Goal: Task Accomplishment & Management: Use online tool/utility

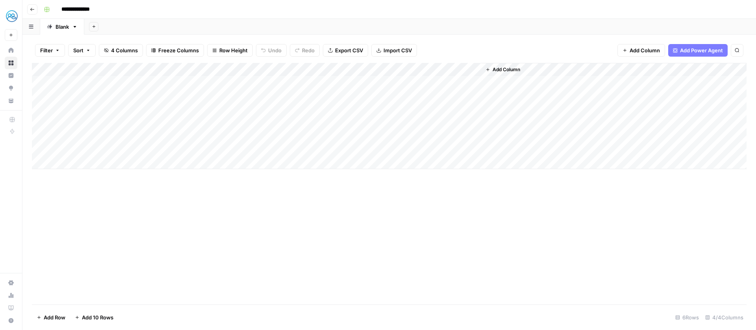
click at [35, 16] on header "**********" at bounding box center [389, 9] width 734 height 19
click at [31, 9] on icon "button" at bounding box center [32, 9] width 4 height 3
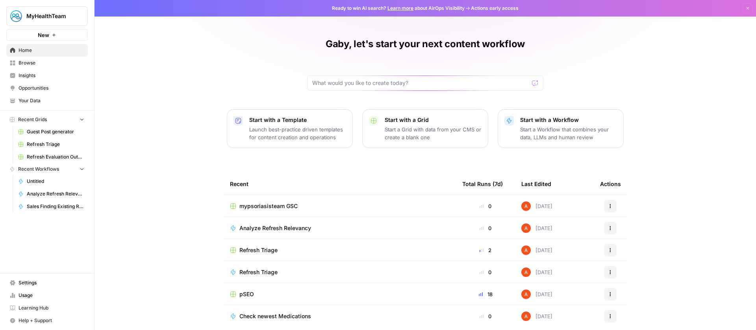
click at [66, 141] on span "Refresh Triage" at bounding box center [55, 144] width 57 height 7
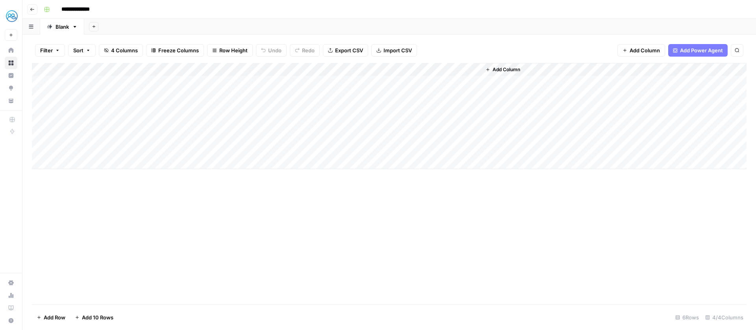
click at [33, 10] on icon "button" at bounding box center [32, 9] width 5 height 5
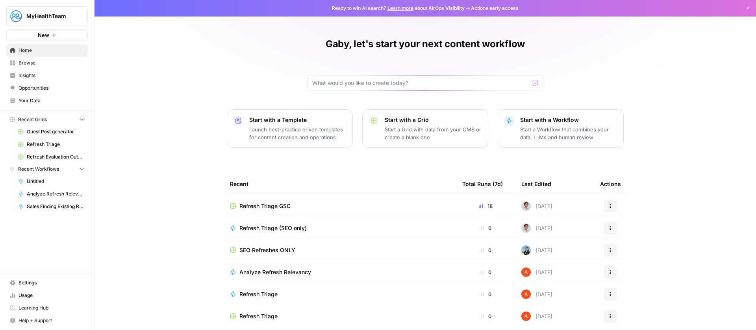
click at [278, 205] on span "Refresh Triage GSC" at bounding box center [264, 206] width 51 height 8
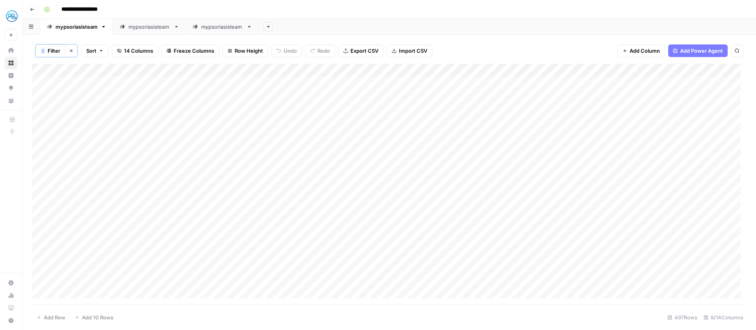
click at [204, 29] on div "mypsoriasisteam" at bounding box center [222, 27] width 42 height 8
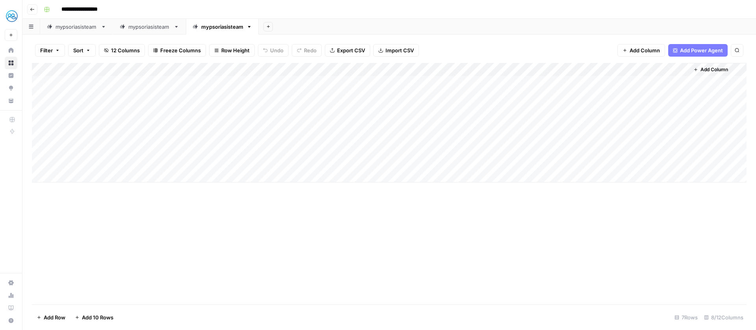
click at [657, 80] on div "Add Column" at bounding box center [389, 123] width 715 height 120
click at [658, 96] on div "Add Column" at bounding box center [389, 123] width 715 height 120
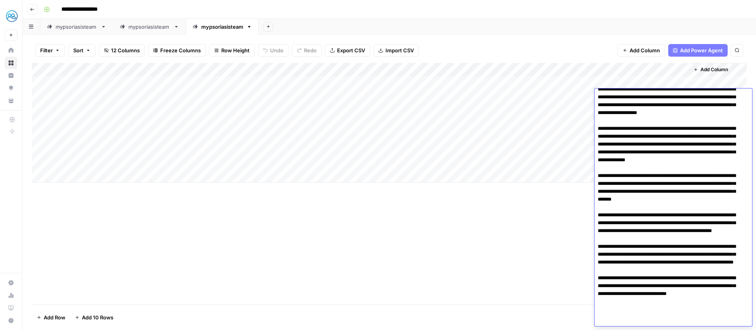
scroll to position [83, 0]
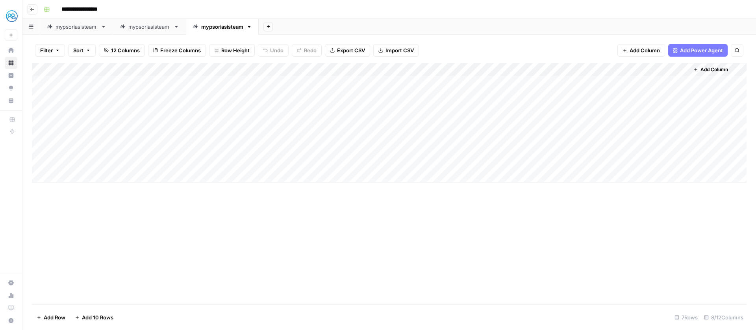
click at [509, 205] on div "Add Column" at bounding box center [389, 184] width 715 height 242
click at [666, 97] on div "Add Column" at bounding box center [389, 123] width 715 height 120
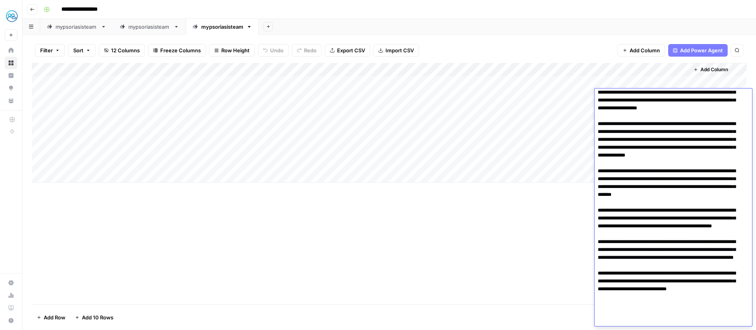
click at [693, 126] on textarea at bounding box center [671, 167] width 152 height 318
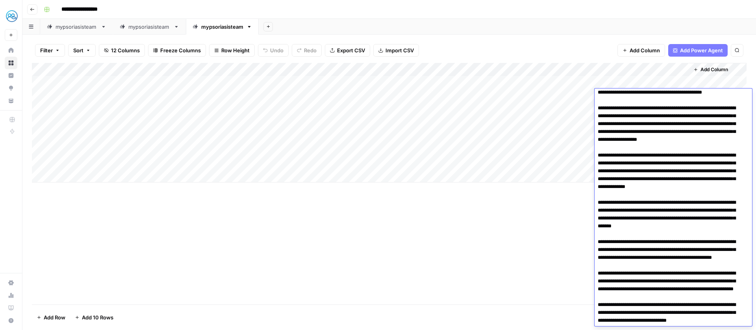
scroll to position [0, 0]
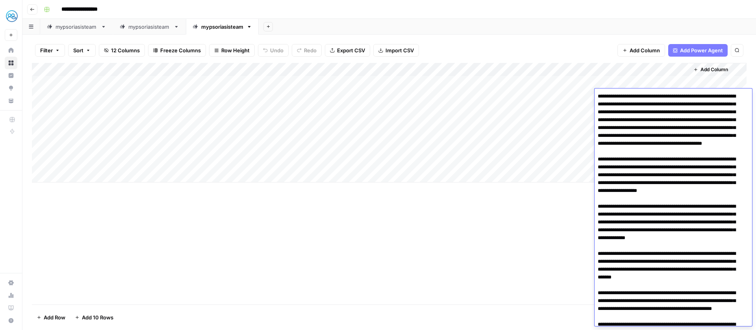
click at [639, 104] on textarea at bounding box center [671, 250] width 152 height 318
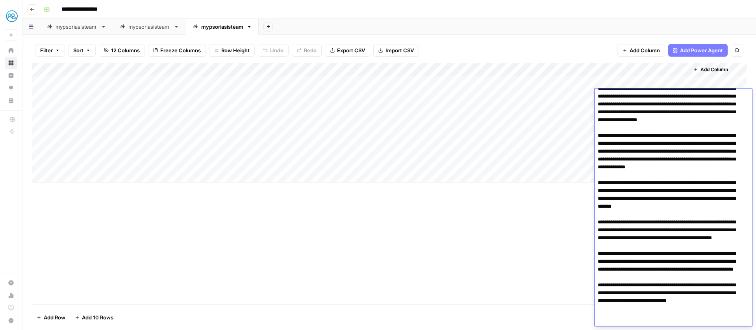
scroll to position [71, 0]
click at [675, 181] on textarea at bounding box center [671, 179] width 152 height 318
click at [721, 158] on textarea at bounding box center [671, 179] width 152 height 318
click at [712, 171] on textarea at bounding box center [671, 179] width 152 height 318
click at [736, 167] on textarea at bounding box center [671, 179] width 152 height 318
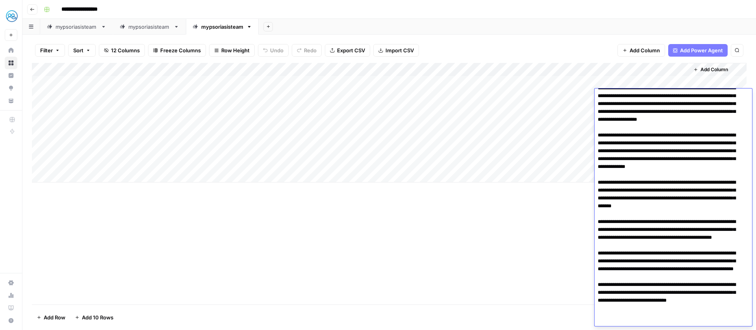
click at [631, 171] on textarea at bounding box center [671, 179] width 152 height 318
click at [688, 168] on textarea at bounding box center [671, 179] width 152 height 318
click at [739, 169] on textarea at bounding box center [671, 179] width 152 height 318
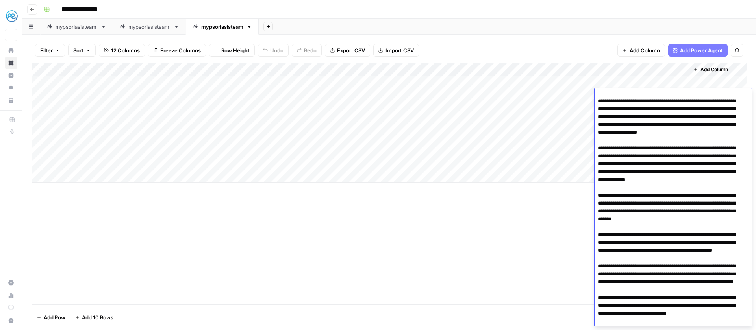
scroll to position [60, 0]
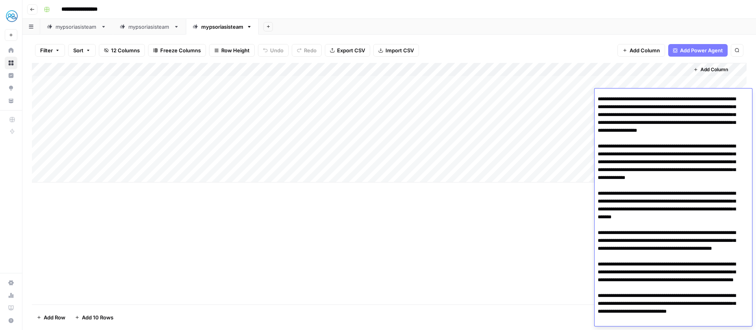
click at [651, 192] on textarea at bounding box center [671, 190] width 152 height 318
click at [732, 192] on textarea at bounding box center [671, 190] width 152 height 318
click at [631, 191] on textarea at bounding box center [671, 190] width 152 height 318
click at [625, 188] on textarea at bounding box center [671, 190] width 152 height 318
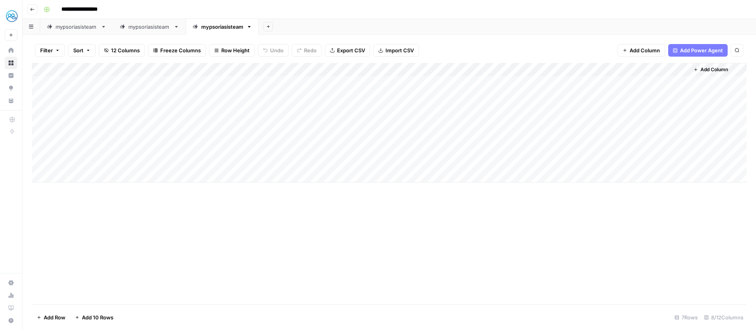
click at [564, 180] on div "Add Column" at bounding box center [389, 123] width 715 height 120
click at [658, 94] on div "Add Column" at bounding box center [389, 129] width 715 height 133
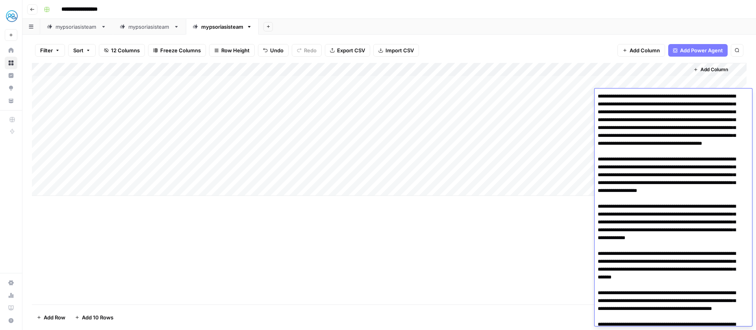
scroll to position [83, 0]
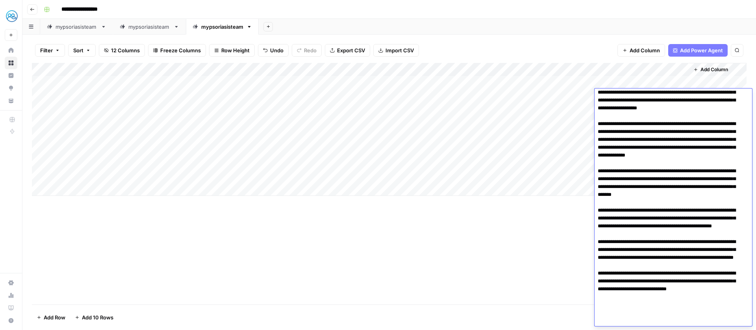
click at [653, 199] on textarea at bounding box center [671, 167] width 152 height 318
click at [689, 162] on textarea at bounding box center [671, 167] width 152 height 318
click at [690, 171] on textarea at bounding box center [671, 167] width 152 height 318
click at [439, 301] on div "Add Column" at bounding box center [389, 184] width 715 height 242
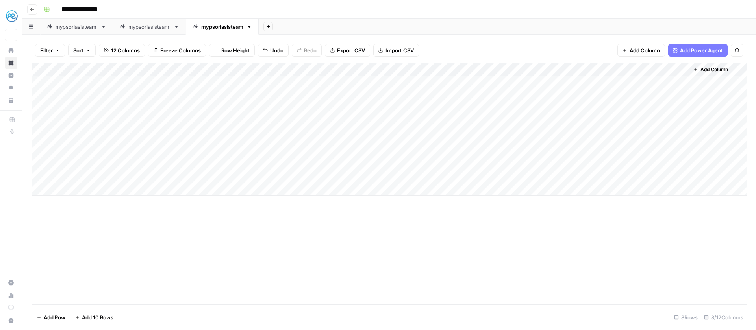
click at [356, 91] on div "Add Column" at bounding box center [389, 129] width 715 height 133
click at [395, 261] on div "Add Column" at bounding box center [389, 184] width 715 height 242
click at [407, 108] on div "Add Column" at bounding box center [389, 129] width 715 height 133
click at [664, 95] on div "Add Column" at bounding box center [389, 129] width 715 height 133
click at [257, 124] on div "Add Column" at bounding box center [389, 129] width 715 height 133
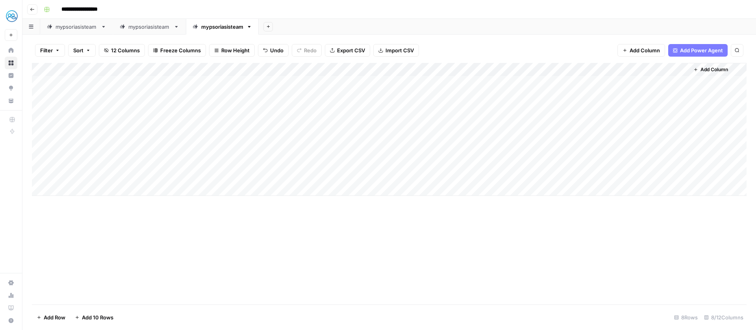
click at [653, 97] on div "Add Column" at bounding box center [389, 129] width 715 height 133
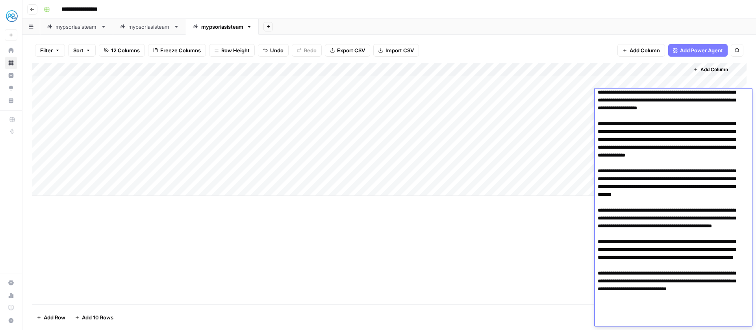
click at [684, 179] on textarea at bounding box center [671, 167] width 152 height 318
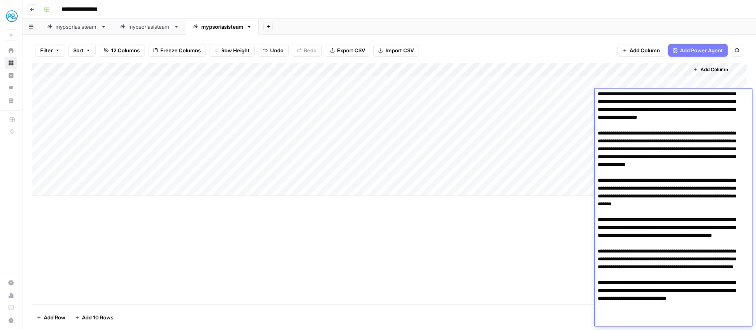
scroll to position [72, 0]
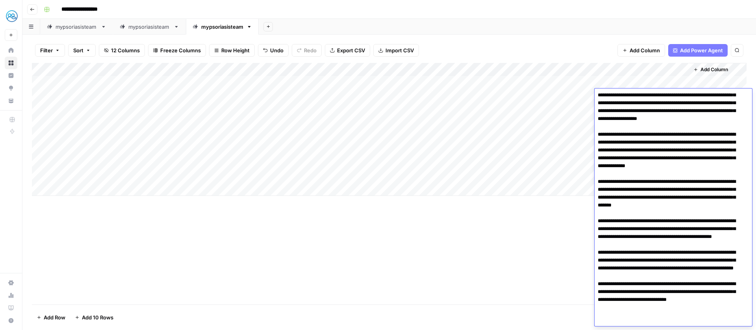
click at [708, 173] on textarea at bounding box center [671, 178] width 152 height 318
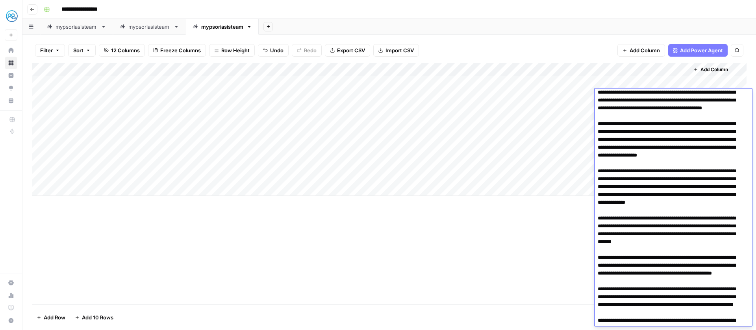
scroll to position [0, 0]
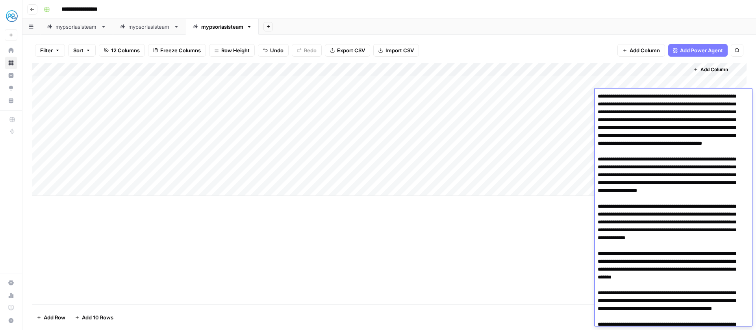
click at [693, 191] on textarea at bounding box center [671, 250] width 152 height 318
click at [687, 215] on textarea at bounding box center [671, 250] width 152 height 318
click at [705, 233] on textarea at bounding box center [671, 250] width 152 height 318
click at [625, 232] on textarea at bounding box center [671, 250] width 152 height 318
click at [649, 241] on textarea at bounding box center [671, 250] width 152 height 318
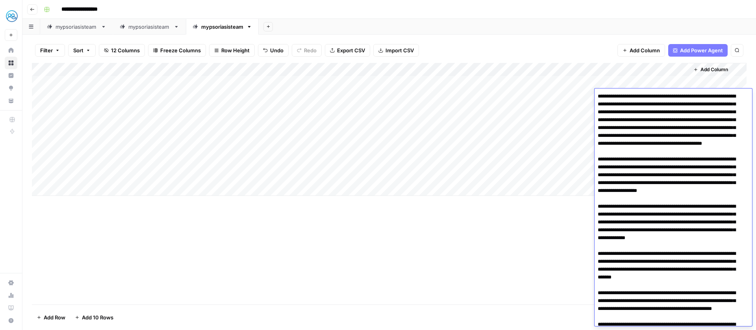
click at [651, 240] on textarea at bounding box center [671, 250] width 152 height 318
click at [631, 232] on textarea at bounding box center [671, 250] width 152 height 318
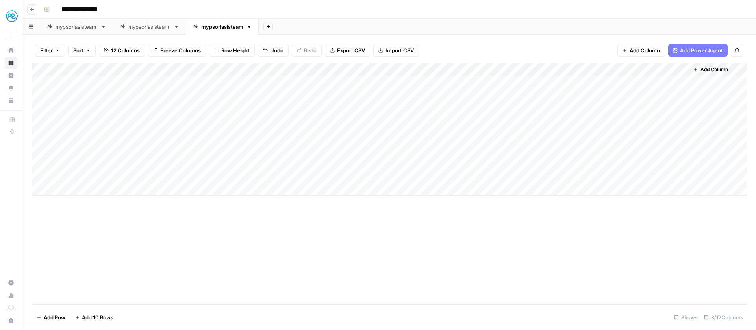
click at [514, 222] on div "Add Column" at bounding box center [389, 184] width 715 height 242
click at [80, 25] on div "mypsoriasisteam" at bounding box center [77, 27] width 42 height 8
click at [310, 69] on div "Add Column" at bounding box center [389, 184] width 715 height 241
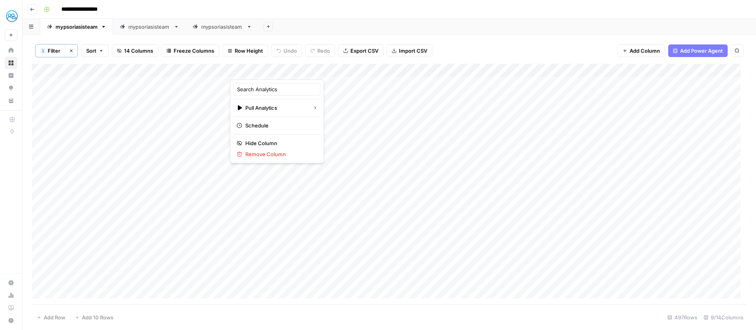
click at [305, 65] on div at bounding box center [284, 72] width 108 height 16
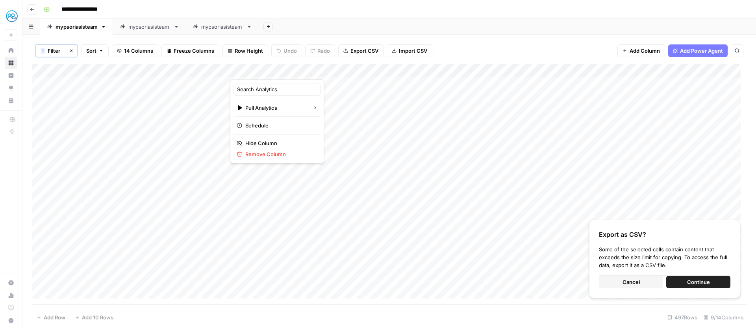
click at [641, 279] on button "Cancel" at bounding box center [631, 282] width 64 height 13
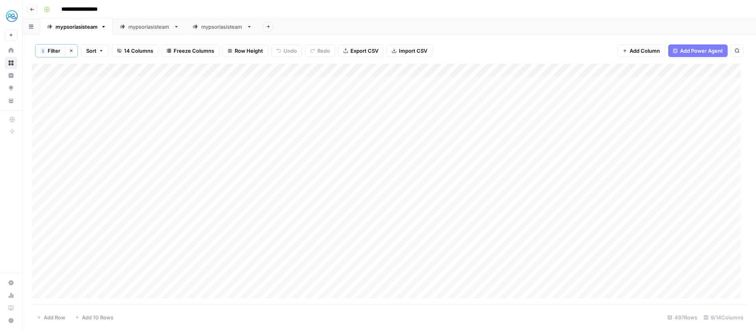
click at [320, 88] on div "Add Column" at bounding box center [389, 184] width 715 height 241
click at [315, 68] on div "Add Column" at bounding box center [389, 184] width 715 height 241
click at [317, 85] on div "Add Column" at bounding box center [389, 184] width 715 height 241
click at [325, 128] on div "Add Column" at bounding box center [389, 184] width 715 height 241
click at [297, 221] on div "Add Column" at bounding box center [389, 184] width 715 height 241
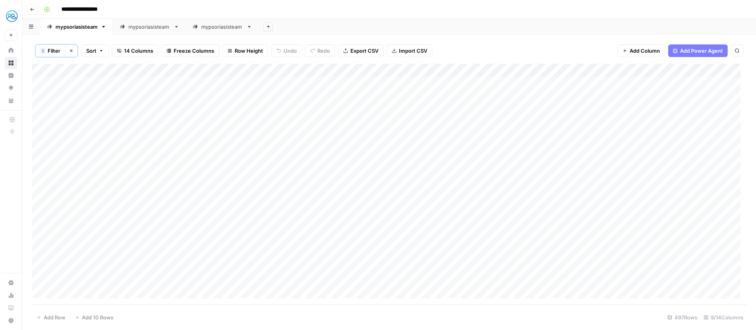
click at [303, 255] on div "Add Column" at bounding box center [389, 184] width 715 height 241
click at [213, 29] on div "mypsoriasisteam" at bounding box center [222, 27] width 42 height 8
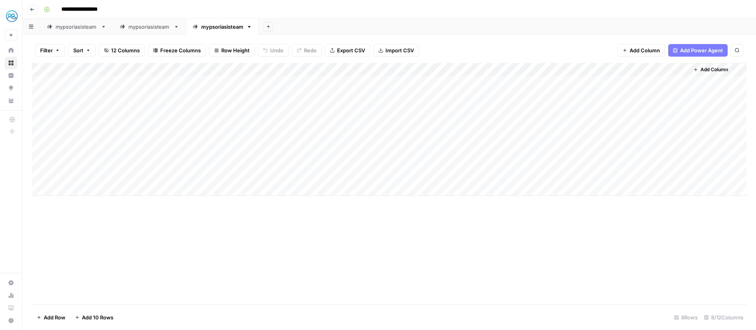
click at [254, 66] on div "Add Column" at bounding box center [389, 129] width 715 height 133
click at [340, 240] on div "Add Column" at bounding box center [389, 184] width 715 height 242
click at [631, 51] on span "Add Column" at bounding box center [645, 50] width 30 height 8
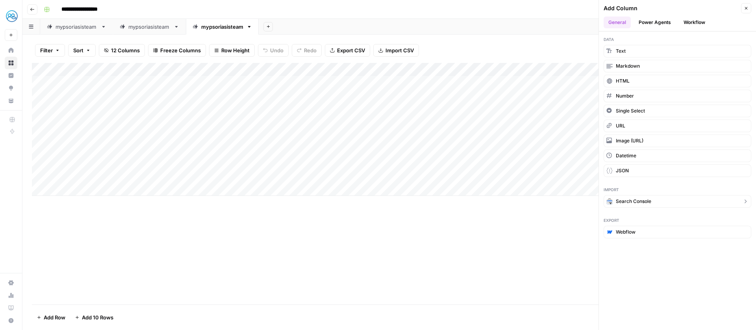
click at [646, 196] on button "Search Console" at bounding box center [678, 201] width 148 height 13
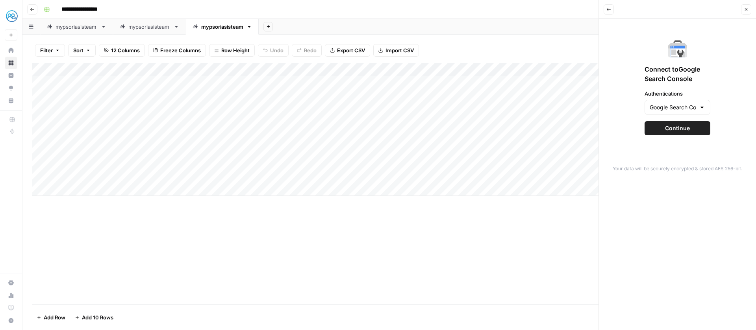
click at [687, 129] on span "Continue" at bounding box center [677, 128] width 25 height 8
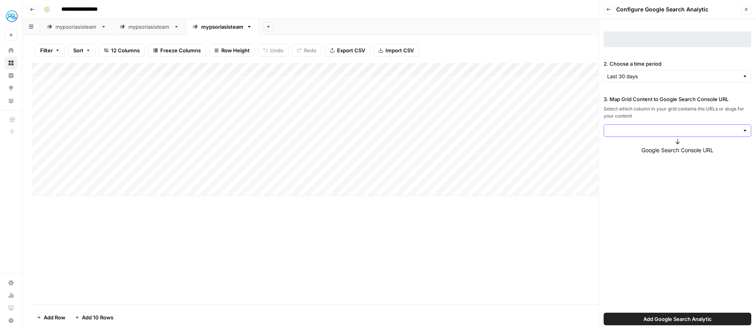
click at [704, 129] on input "3. Map Grid Content to Google Search Console URL" at bounding box center [673, 131] width 132 height 8
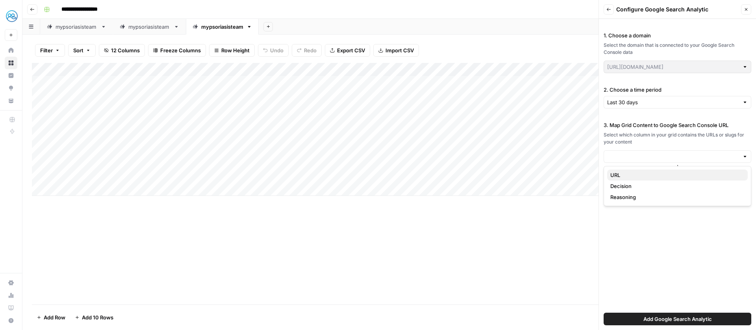
click at [715, 176] on span "URL" at bounding box center [675, 175] width 131 height 8
type input "URL"
click at [706, 225] on label "Full URL" at bounding box center [678, 232] width 148 height 35
click at [746, 106] on div at bounding box center [745, 102] width 6 height 8
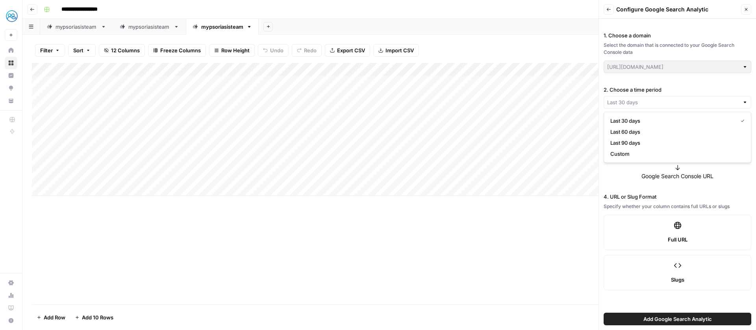
click at [746, 104] on div at bounding box center [745, 102] width 6 height 8
type input "Last 30 days"
click at [745, 183] on div "1. Choose a domain Select the domain that is connected to your Google Search Co…" at bounding box center [677, 174] width 157 height 311
click at [678, 323] on button "Add Google Search Analytic" at bounding box center [678, 319] width 148 height 13
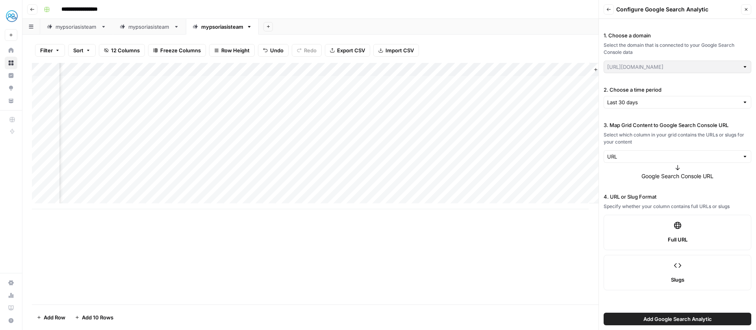
click at [601, 69] on span "Add Column" at bounding box center [615, 69] width 28 height 7
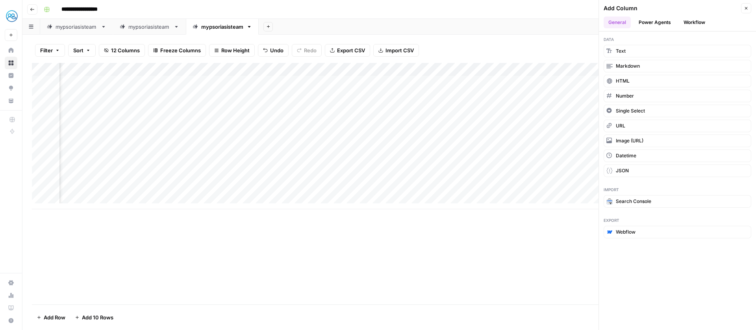
scroll to position [0, 106]
click at [589, 84] on div "Add Column" at bounding box center [668, 133] width 158 height 141
click at [590, 84] on div "Add Column" at bounding box center [668, 133] width 158 height 141
click at [747, 8] on icon "button" at bounding box center [746, 8] width 5 height 5
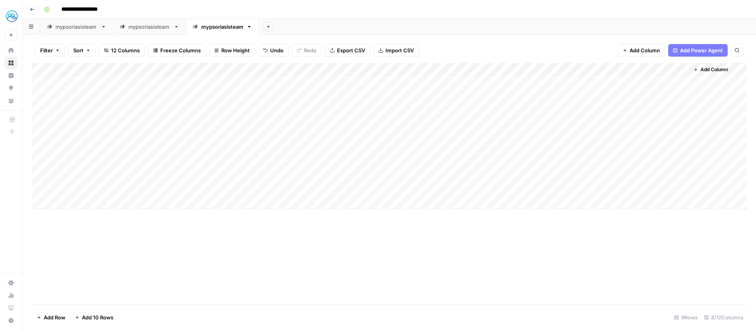
click at [715, 82] on div "Add Column" at bounding box center [717, 136] width 57 height 146
click at [81, 24] on div "mypsoriasisteam" at bounding box center [77, 27] width 42 height 8
click at [321, 82] on div "Add Column" at bounding box center [389, 184] width 715 height 241
click at [326, 132] on div "Add Column" at bounding box center [389, 184] width 715 height 241
click at [221, 28] on div "mypsoriasisteam" at bounding box center [222, 27] width 42 height 8
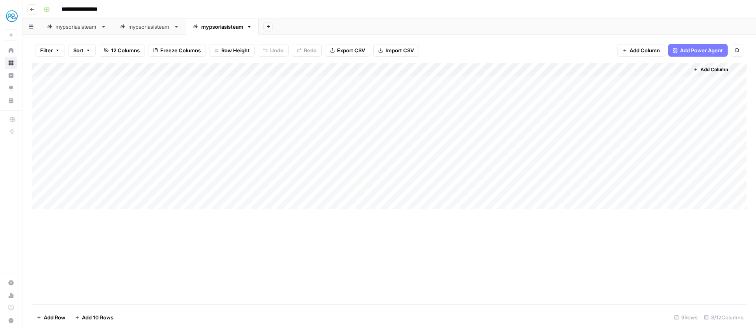
click at [707, 82] on div "Add Column" at bounding box center [717, 136] width 57 height 146
click at [705, 83] on div "Add Column" at bounding box center [717, 136] width 57 height 146
click at [263, 149] on div "Add Column" at bounding box center [389, 136] width 715 height 146
click at [681, 154] on div "Add Column" at bounding box center [389, 136] width 715 height 146
click at [731, 153] on div "Add Column" at bounding box center [717, 136] width 57 height 146
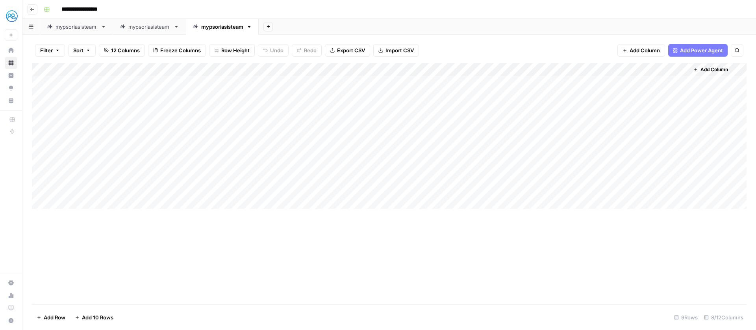
click at [731, 153] on div "Add Column" at bounding box center [717, 136] width 57 height 146
click at [713, 70] on span "Add Column" at bounding box center [715, 69] width 28 height 7
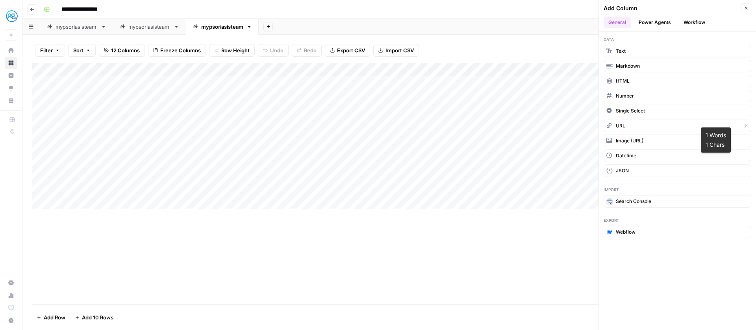
click at [667, 124] on button "URL" at bounding box center [678, 126] width 148 height 13
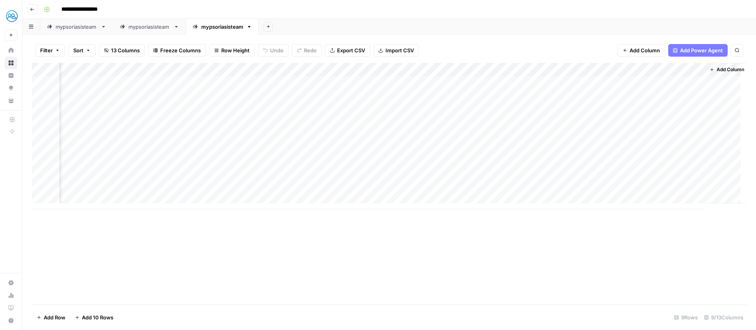
scroll to position [0, 63]
click at [660, 80] on div "Add Column" at bounding box center [389, 136] width 715 height 146
click at [661, 72] on div "Add Column" at bounding box center [389, 136] width 715 height 146
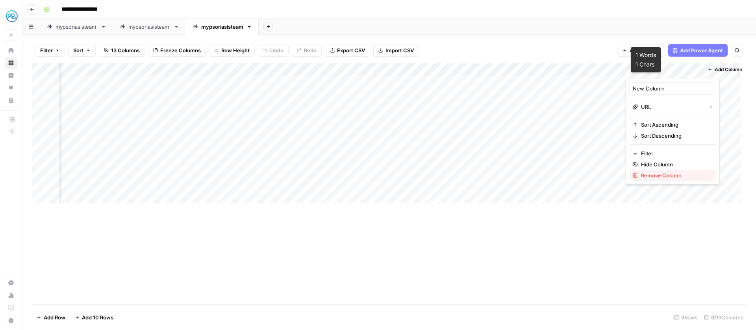
click at [666, 180] on button "Remove Column" at bounding box center [672, 175] width 87 height 11
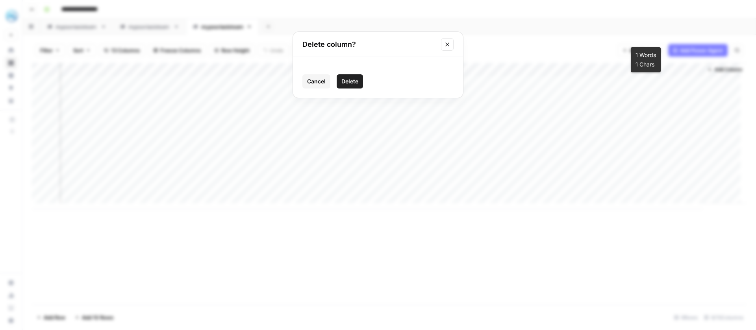
click at [361, 82] on button "Delete" at bounding box center [350, 81] width 26 height 14
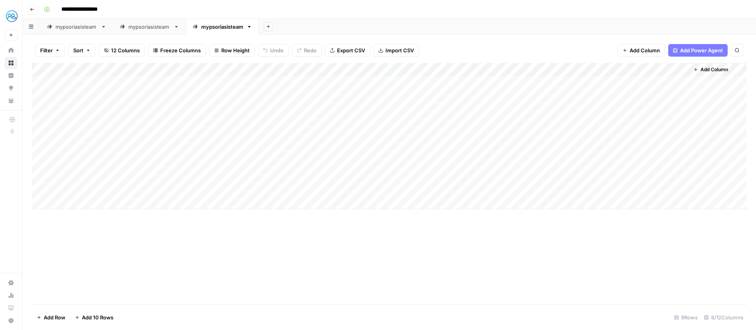
click at [714, 65] on button "Add Column" at bounding box center [710, 70] width 41 height 10
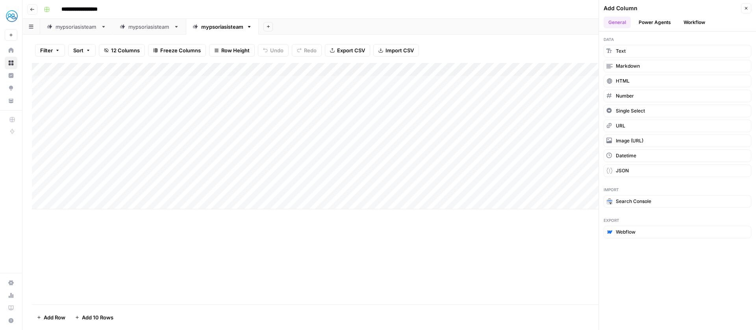
click at [667, 23] on button "Power Agents" at bounding box center [655, 23] width 42 height 12
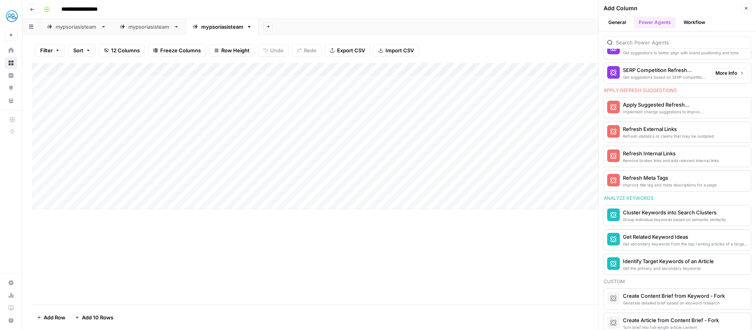
scroll to position [615, 0]
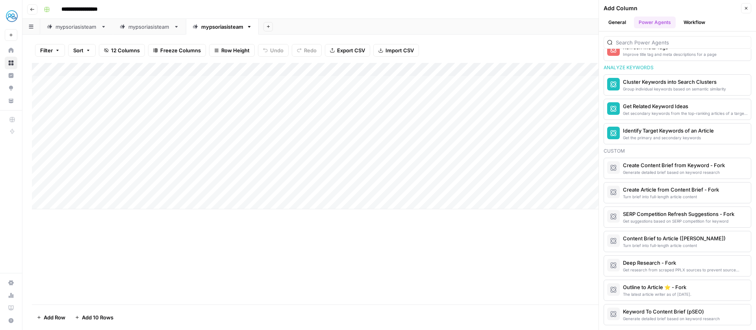
click at [685, 20] on button "Workflow" at bounding box center [694, 23] width 31 height 12
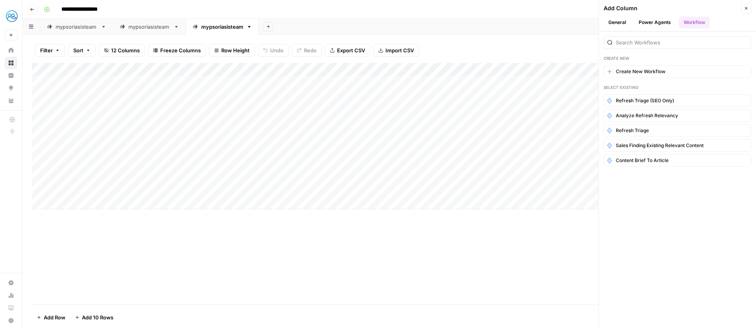
click at [621, 20] on button "General" at bounding box center [617, 23] width 27 height 12
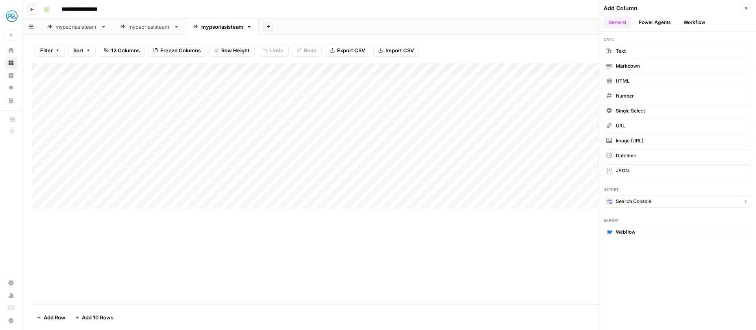
click at [742, 202] on icon "button" at bounding box center [745, 201] width 6 height 6
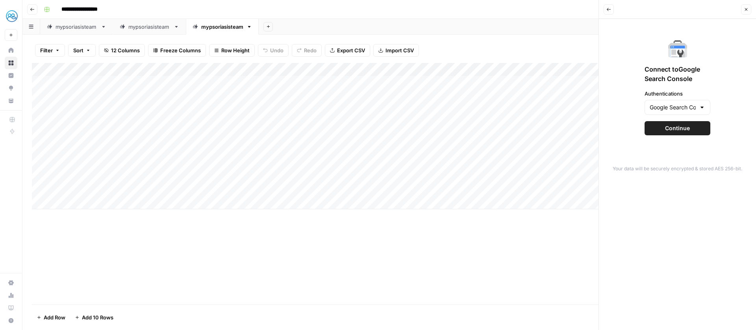
click at [693, 131] on button "Continue" at bounding box center [678, 128] width 66 height 14
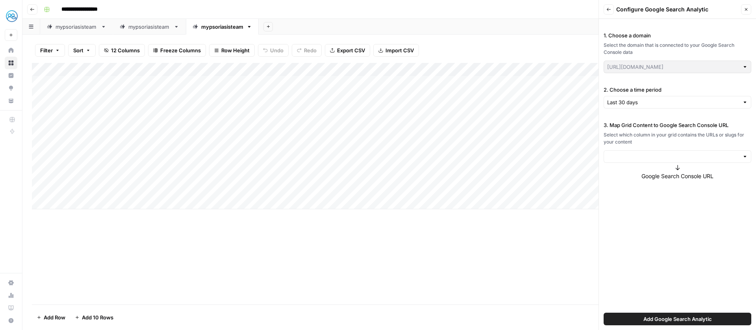
type input "https://www.mypsoriasisteam.com/"
drag, startPoint x: 642, startPoint y: 135, endPoint x: 692, endPoint y: 142, distance: 49.6
click at [692, 142] on div "Select which column in your grid contains the URLs or slugs for your content" at bounding box center [678, 139] width 148 height 14
click at [743, 163] on div "3. Map Grid Content to Google Search Console URL Select which column in your gr…" at bounding box center [678, 150] width 148 height 59
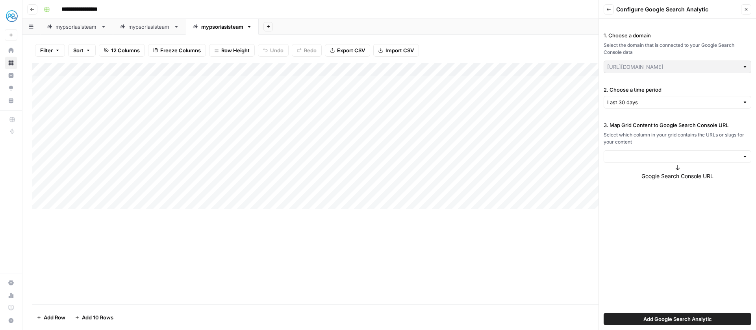
click at [747, 161] on div at bounding box center [678, 156] width 148 height 13
click at [730, 171] on button "URL" at bounding box center [677, 175] width 141 height 11
type input "URL"
click at [685, 241] on span "Full URL" at bounding box center [678, 240] width 20 height 8
click at [666, 321] on span "Add Google Search Analytic" at bounding box center [677, 319] width 69 height 8
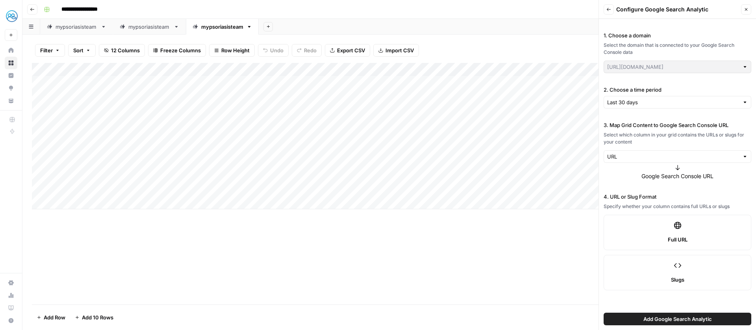
click at [742, 4] on header "Back Configure Google Search Analytic Close" at bounding box center [677, 9] width 157 height 19
click at [749, 10] on button "Close" at bounding box center [746, 9] width 10 height 10
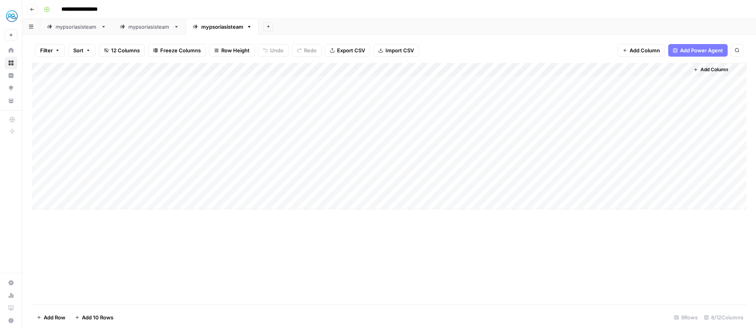
click at [721, 49] on span "Add Power Agent" at bounding box center [701, 50] width 43 height 8
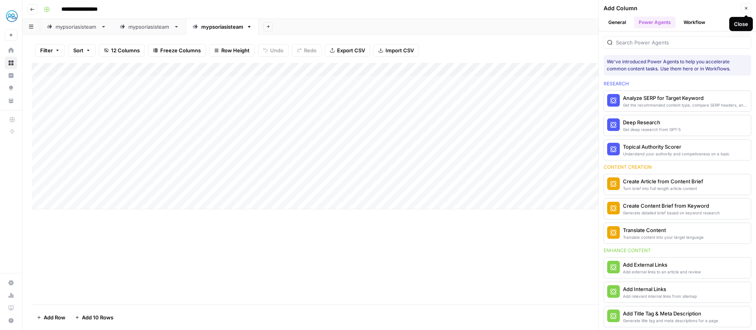
click at [748, 8] on span "Close" at bounding box center [748, 8] width 0 height 0
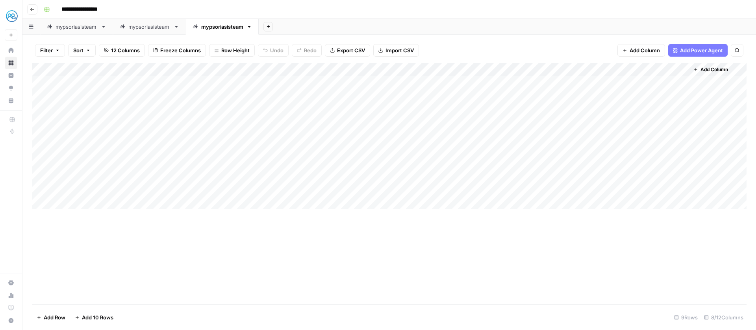
click at [70, 32] on link "mypsoriasisteam" at bounding box center [76, 27] width 73 height 16
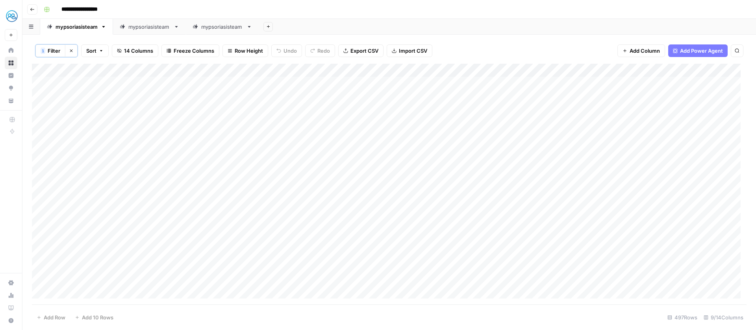
drag, startPoint x: 302, startPoint y: 68, endPoint x: 297, endPoint y: 67, distance: 4.3
click at [297, 67] on div "Add Column" at bounding box center [389, 184] width 715 height 241
click at [315, 73] on div at bounding box center [284, 72] width 108 height 16
click at [322, 71] on div at bounding box center [284, 72] width 108 height 16
click at [254, 89] on input "Search Analytics" at bounding box center [277, 89] width 80 height 8
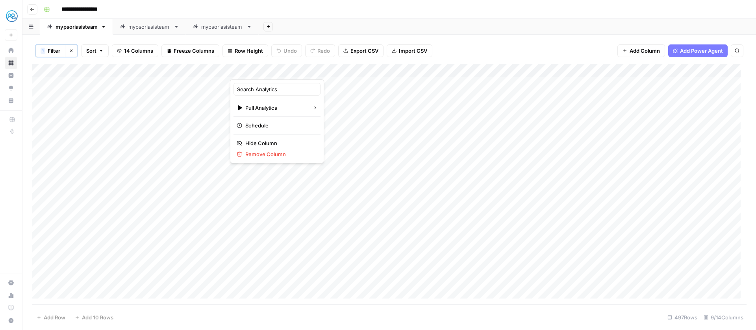
click at [313, 28] on div "Add Sheet" at bounding box center [507, 27] width 497 height 16
click at [213, 27] on div "mypsoriasisteam" at bounding box center [222, 27] width 42 height 8
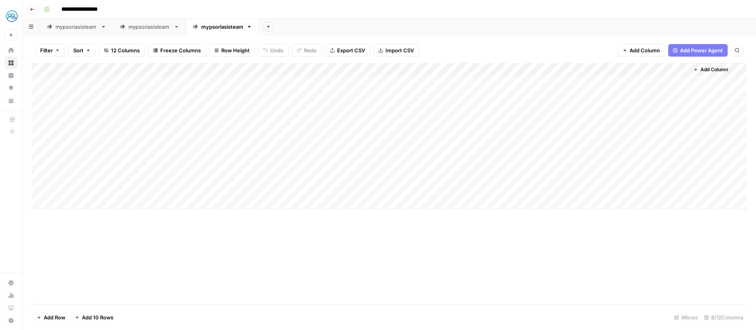
click at [702, 70] on span "Add Column" at bounding box center [715, 69] width 28 height 7
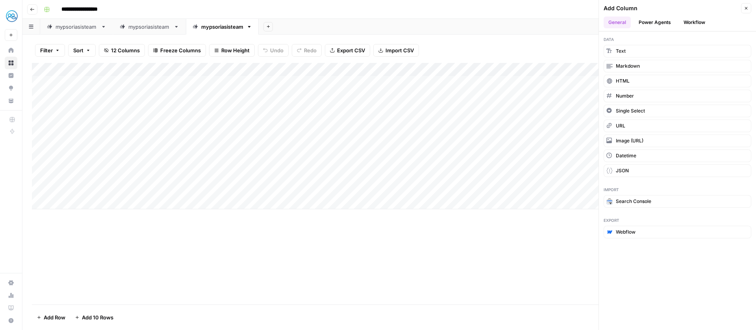
click at [647, 27] on button "Power Agents" at bounding box center [655, 23] width 42 height 12
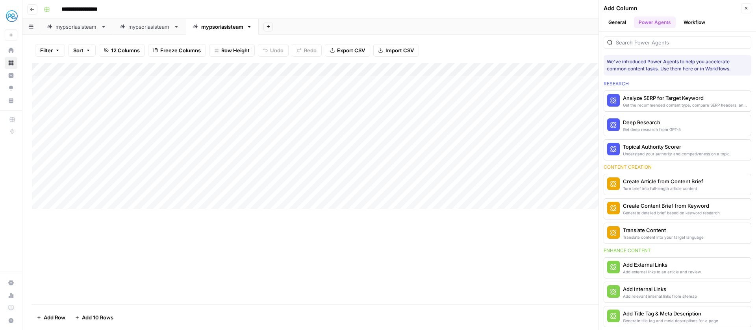
drag, startPoint x: 645, startPoint y: 35, endPoint x: 648, endPoint y: 38, distance: 4.2
click at [646, 37] on div at bounding box center [678, 40] width 148 height 17
click at [648, 39] on input "search" at bounding box center [682, 43] width 132 height 8
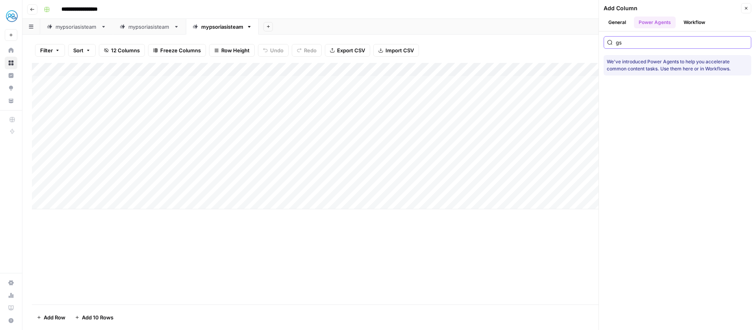
type input "g"
type input "search con"
click at [744, 6] on icon "button" at bounding box center [746, 8] width 5 height 5
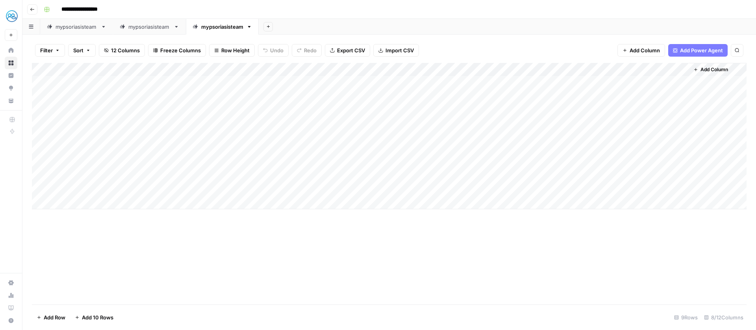
click at [221, 70] on div "Add Column" at bounding box center [389, 136] width 715 height 146
click at [376, 271] on div "Add Column" at bounding box center [389, 184] width 715 height 242
click at [443, 69] on div "Add Column" at bounding box center [389, 136] width 715 height 146
click at [453, 37] on div "Filter Sort 12 Columns Freeze Columns Row Height Undo Redo Export CSV Import CS…" at bounding box center [389, 183] width 734 height 296
click at [595, 256] on div "Add Column" at bounding box center [389, 184] width 715 height 242
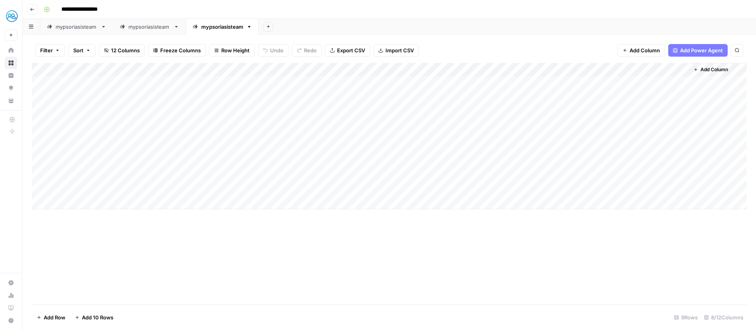
click at [76, 27] on div "mypsoriasisteam" at bounding box center [77, 27] width 42 height 8
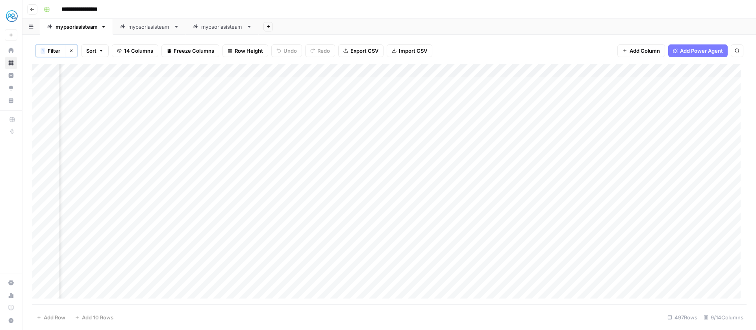
scroll to position [0, 73]
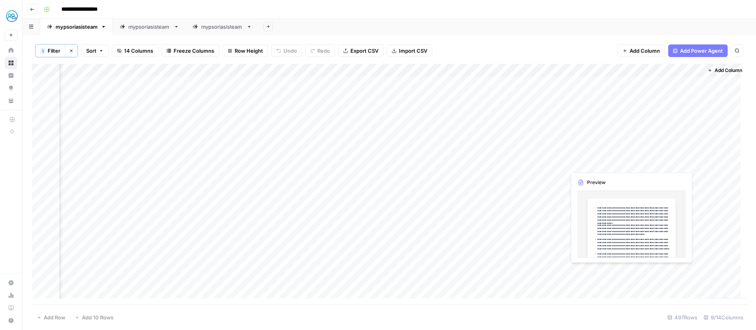
click at [662, 162] on div "Add Column" at bounding box center [389, 184] width 715 height 241
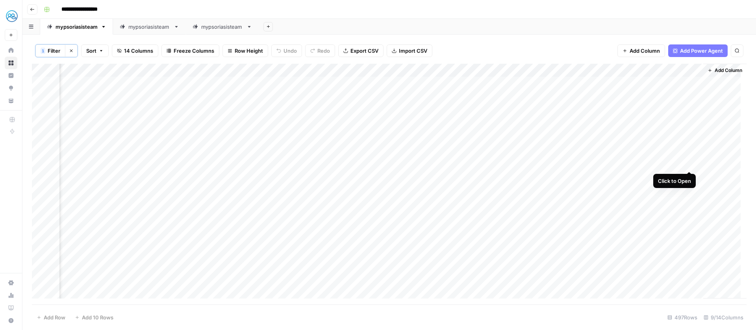
click at [691, 163] on div "Add Column" at bounding box center [389, 184] width 715 height 241
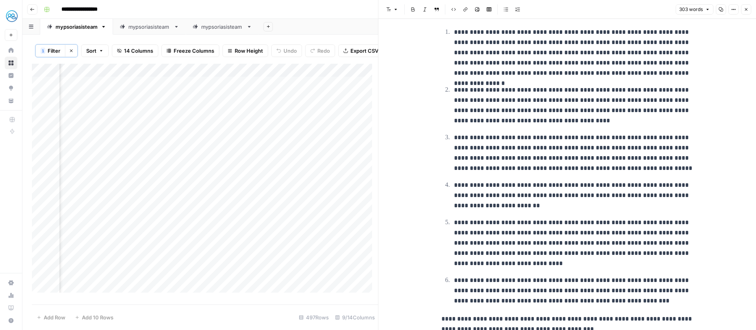
scroll to position [47, 0]
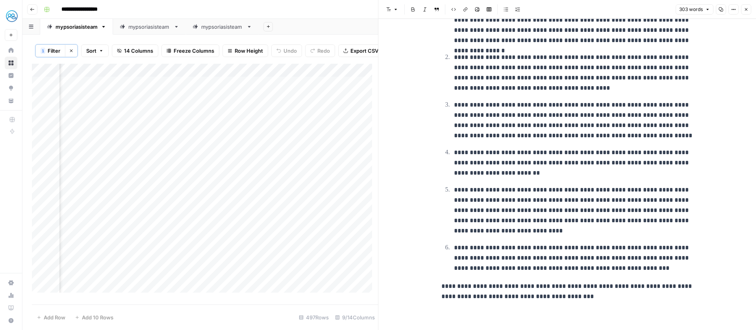
click at [746, 6] on button "Close" at bounding box center [746, 9] width 10 height 10
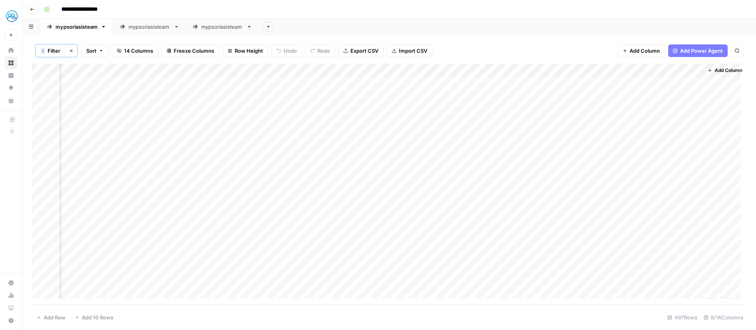
scroll to position [0, 73]
click at [569, 167] on div "Add Column" at bounding box center [389, 184] width 715 height 241
click at [552, 163] on div "Add Column" at bounding box center [389, 184] width 715 height 241
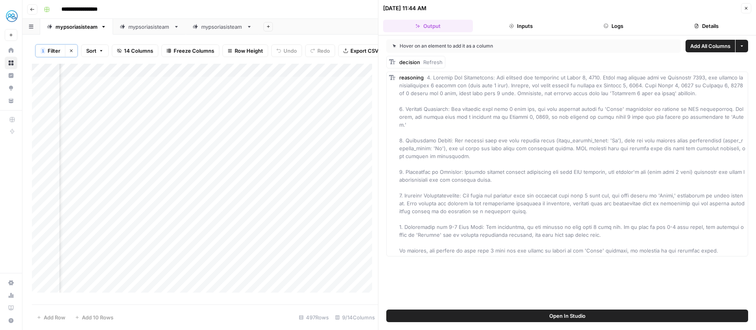
click at [705, 26] on button "Details" at bounding box center [707, 26] width 90 height 13
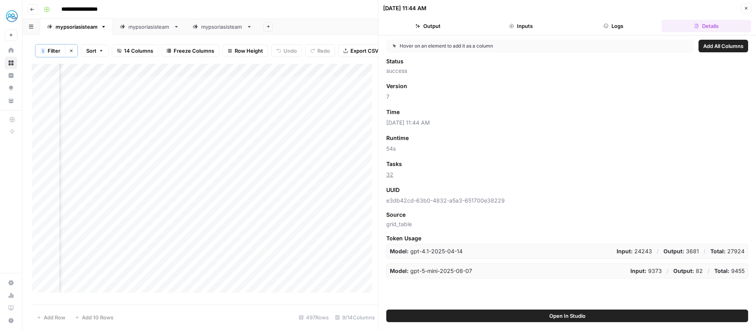
click at [640, 31] on button "Logs" at bounding box center [614, 26] width 90 height 13
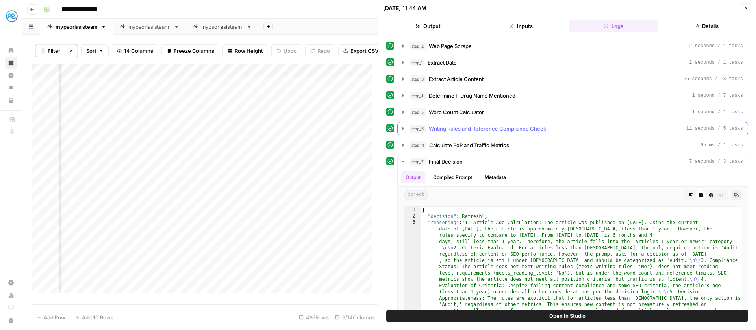
click at [469, 134] on button "step_6 Writing Rules and Reference Compliance Check 11 seconds / 5 tasks" at bounding box center [573, 128] width 350 height 13
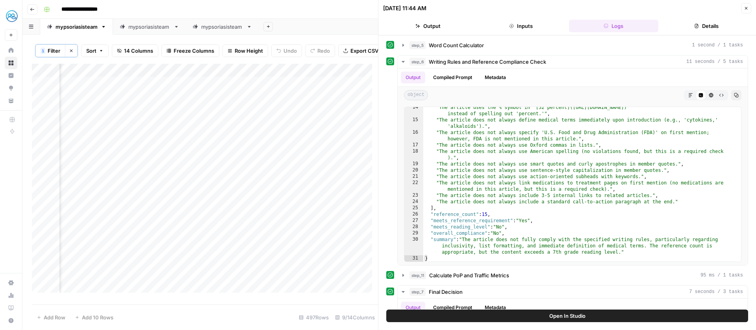
scroll to position [154, 0]
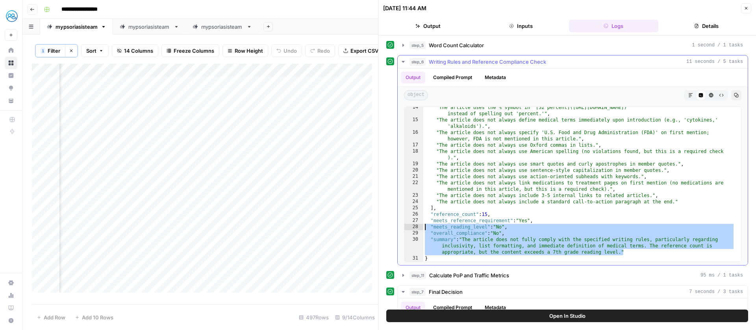
drag, startPoint x: 631, startPoint y: 252, endPoint x: 424, endPoint y: 226, distance: 209.2
click at [424, 226] on div ""The article uses the % symbol in '[52 percent](https://ncbi.nlm.nih.gov/pmc/ar…" at bounding box center [579, 191] width 312 height 174
type textarea "**********"
click at [447, 26] on button "Output" at bounding box center [428, 26] width 90 height 13
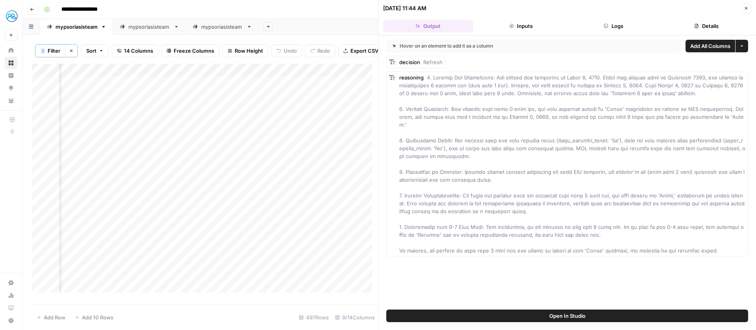
click at [614, 31] on button "Logs" at bounding box center [614, 26] width 90 height 13
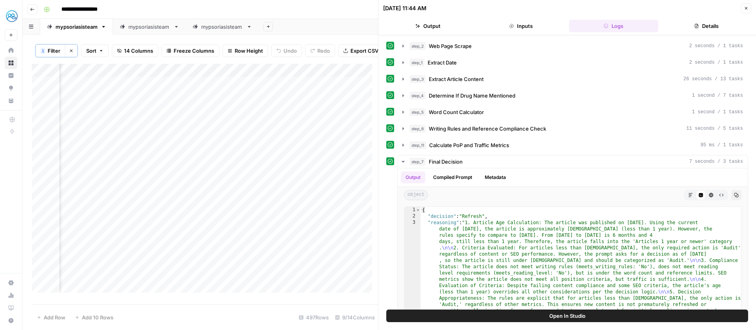
click at [750, 12] on button "Close" at bounding box center [746, 8] width 10 height 10
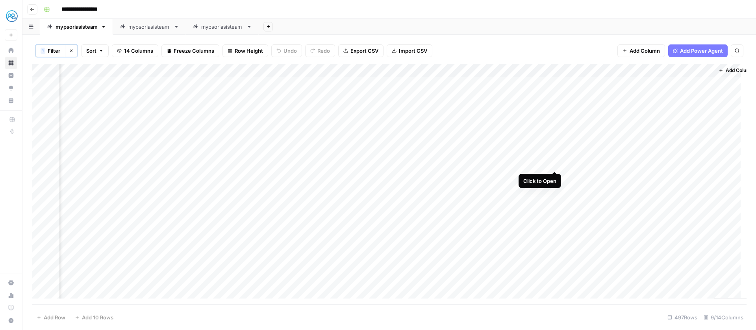
click at [554, 165] on div "Add Column" at bounding box center [389, 184] width 715 height 241
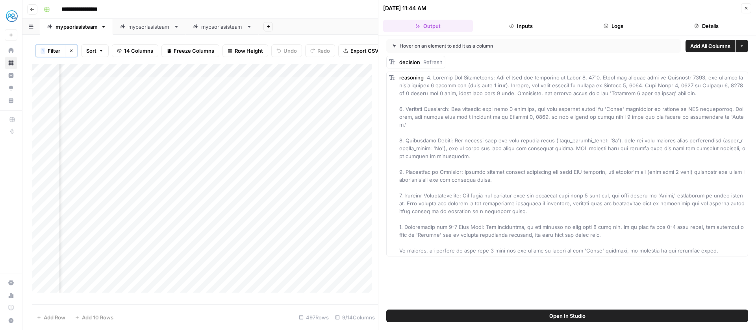
click at [632, 21] on button "Logs" at bounding box center [614, 26] width 90 height 13
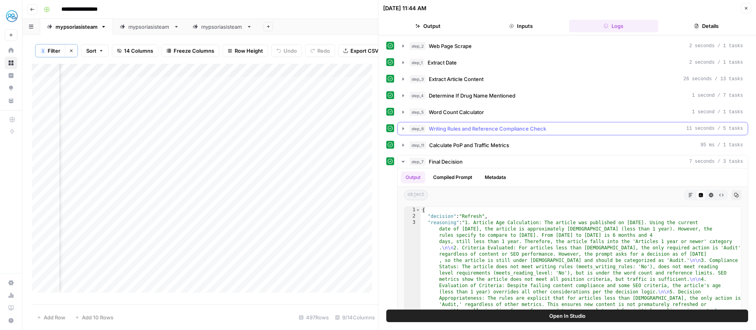
click at [501, 128] on span "Writing Rules and Reference Compliance Check" at bounding box center [487, 129] width 117 height 8
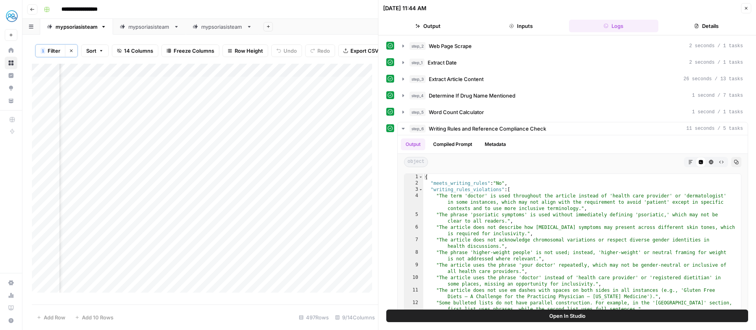
click at [327, 19] on div "Add Sheet" at bounding box center [507, 27] width 497 height 16
click at [366, 6] on div "**********" at bounding box center [395, 9] width 708 height 13
click at [740, 11] on div "10/08/25 at 11:44 AM Close" at bounding box center [567, 8] width 368 height 10
click at [746, 7] on icon "button" at bounding box center [746, 8] width 5 height 5
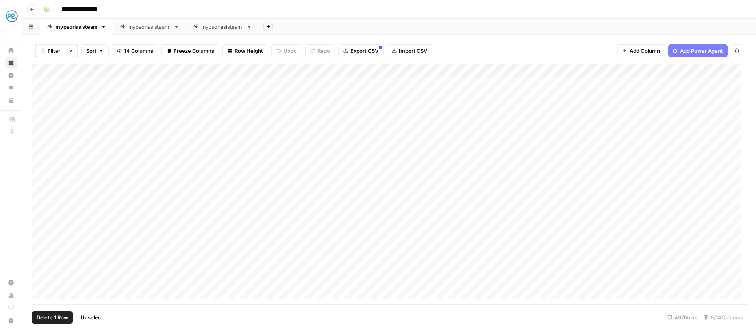
click at [42, 164] on div "Add Column" at bounding box center [389, 184] width 715 height 241
click at [220, 163] on div "Add Column" at bounding box center [389, 184] width 715 height 241
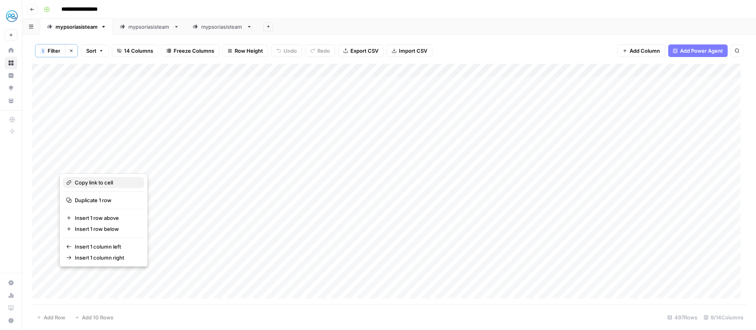
click at [113, 179] on span "Copy link to cell" at bounding box center [106, 183] width 63 height 8
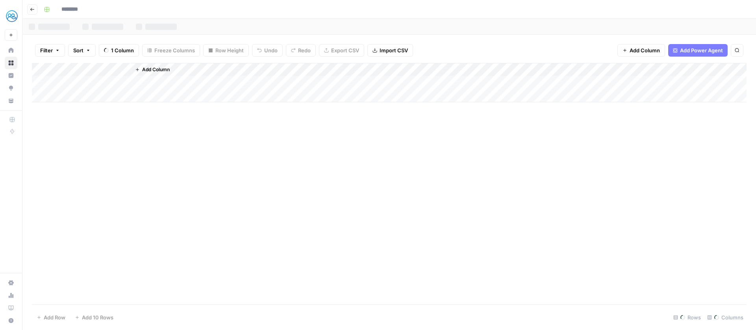
type input "**********"
